Goal: Use online tool/utility: Use online tool/utility

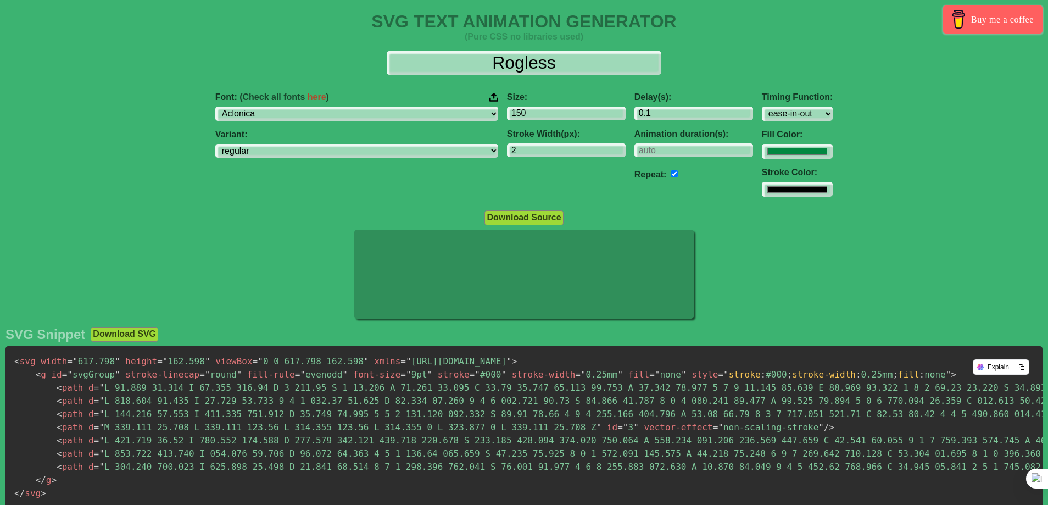
select select "Aclonica"
select select "ease-in-out"
click at [422, 113] on select "ABeeZee [PERSON_NAME] Display AR One Sans [PERSON_NAME] Libre Aboreto Abril Fat…" at bounding box center [356, 114] width 283 height 15
click at [284, 107] on select "ABeeZee [PERSON_NAME] Display AR One Sans [PERSON_NAME] Libre Aboreto Abril Fat…" at bounding box center [356, 114] width 283 height 15
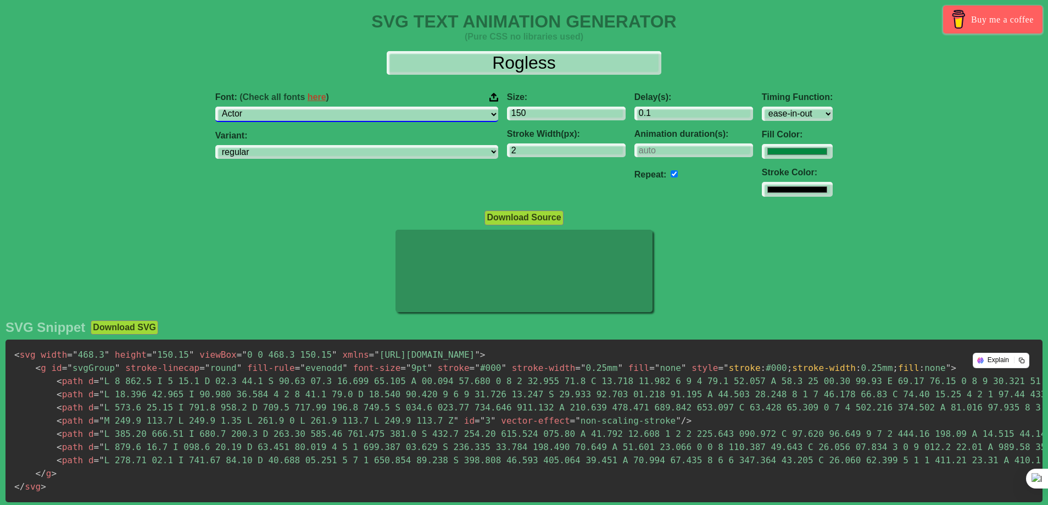
click at [410, 115] on select "ABeeZee [PERSON_NAME] Display AR One Sans [PERSON_NAME] Libre Aboreto Abril Fat…" at bounding box center [356, 114] width 283 height 15
click at [284, 107] on select "ABeeZee [PERSON_NAME] Display AR One Sans [PERSON_NAME] Libre Aboreto Abril Fat…" at bounding box center [356, 114] width 283 height 15
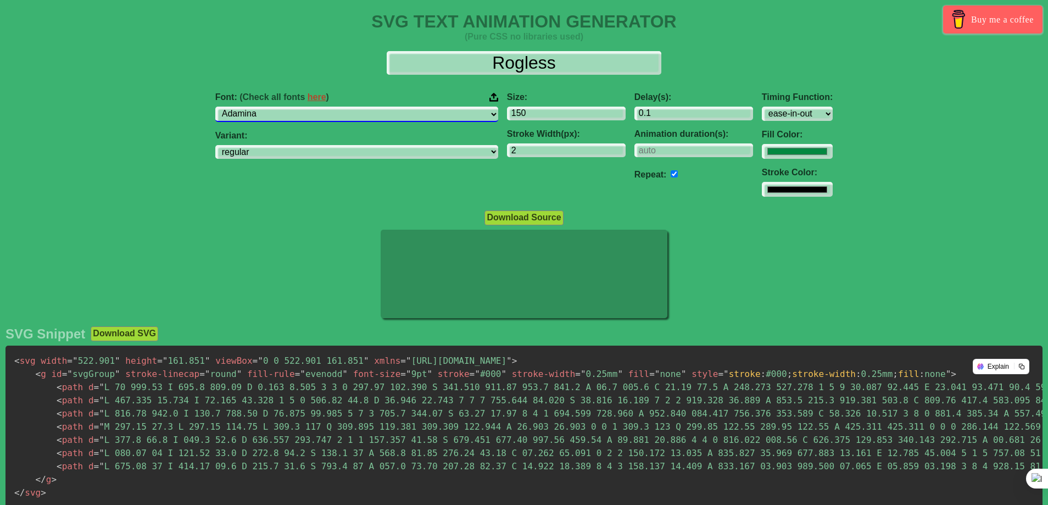
click at [394, 109] on select "ABeeZee [PERSON_NAME] Display AR One Sans [PERSON_NAME] Libre Aboreto Abril Fat…" at bounding box center [356, 114] width 283 height 15
click at [284, 107] on select "ABeeZee [PERSON_NAME] Display AR One Sans [PERSON_NAME] Libre Aboreto Abril Fat…" at bounding box center [356, 114] width 283 height 15
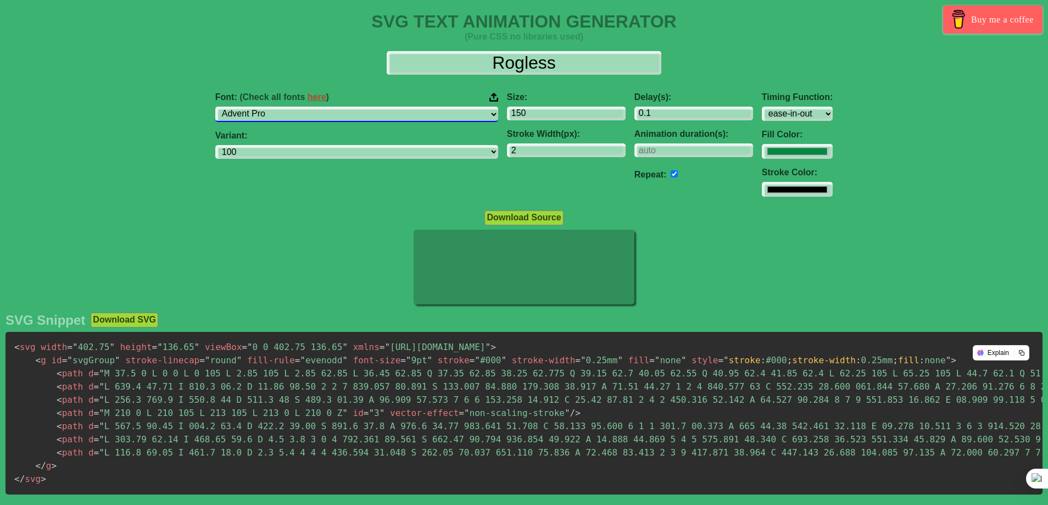
click at [375, 110] on select "ABeeZee [PERSON_NAME] Display AR One Sans [PERSON_NAME] Libre Aboreto Abril Fat…" at bounding box center [356, 114] width 283 height 15
select select "Afacad"
click at [284, 107] on select "ABeeZee [PERSON_NAME] Display AR One Sans [PERSON_NAME] Libre Aboreto Abril Fat…" at bounding box center [356, 114] width 283 height 15
select select "regular"
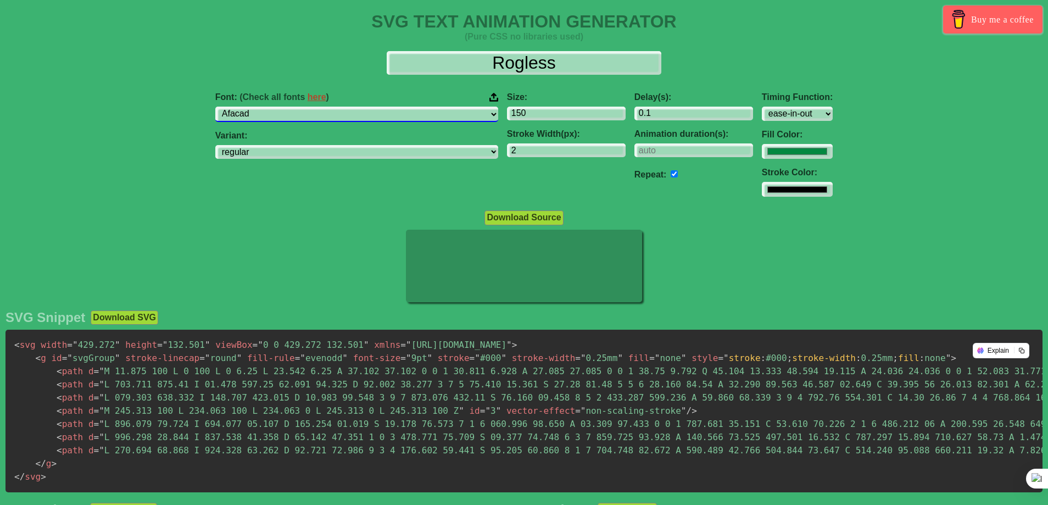
click at [361, 111] on select "ABeeZee [PERSON_NAME] Display AR One Sans [PERSON_NAME] Libre Aboreto Abril Fat…" at bounding box center [356, 114] width 283 height 15
select select "Afacad Flux"
click at [284, 107] on select "ABeeZee [PERSON_NAME] Display AR One Sans [PERSON_NAME] Libre Aboreto Abril Fat…" at bounding box center [356, 114] width 283 height 15
click at [378, 115] on select "ABeeZee [PERSON_NAME] Display AR One Sans [PERSON_NAME] Libre Aboreto Abril Fat…" at bounding box center [356, 114] width 283 height 15
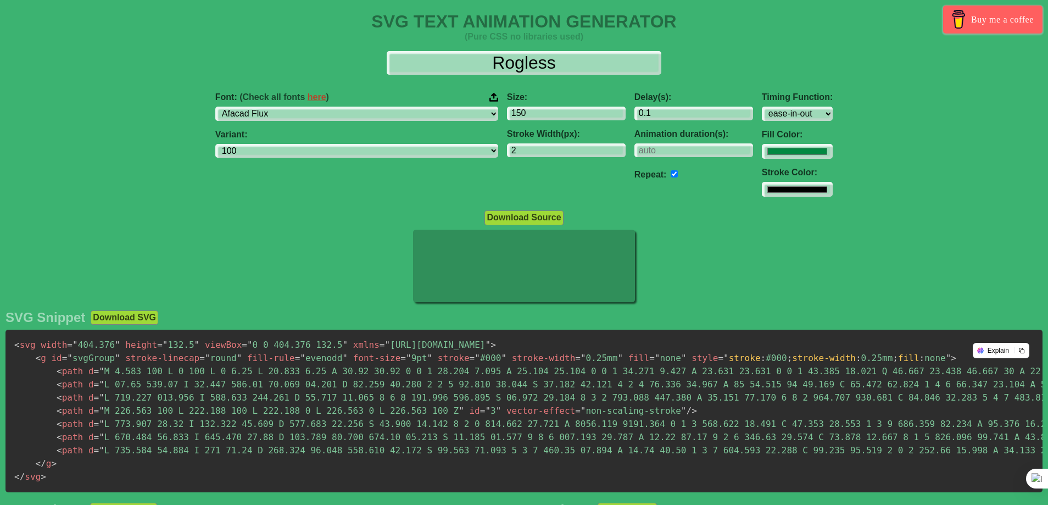
click at [326, 95] on link "here" at bounding box center [317, 96] width 19 height 9
